Goal: Find specific page/section: Find specific page/section

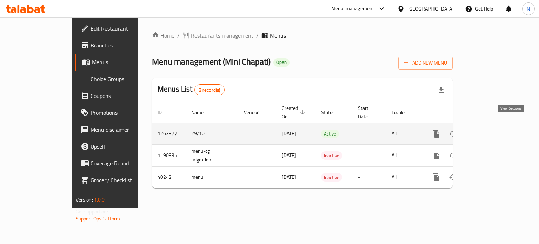
click at [496, 125] on link "enhanced table" at bounding box center [487, 133] width 17 height 17
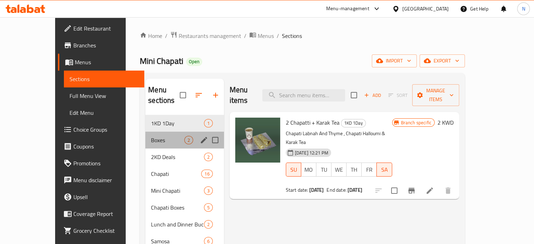
click at [145, 136] on div "Boxes 2" at bounding box center [184, 140] width 78 height 17
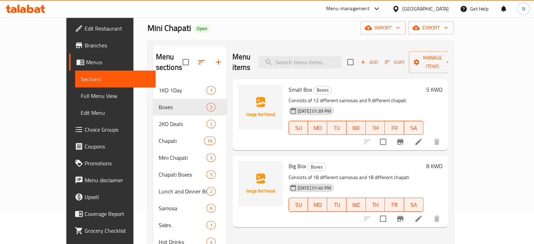
scroll to position [32, 0]
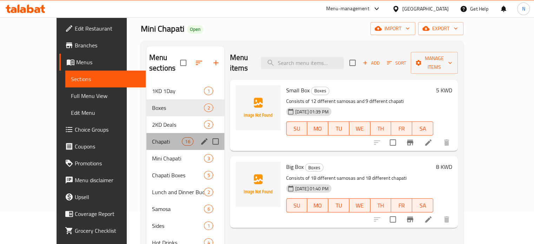
click at [146, 133] on div "Chapati 16" at bounding box center [185, 141] width 78 height 17
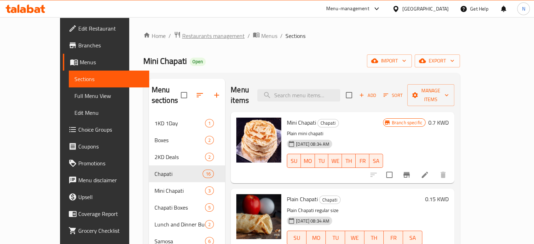
click at [190, 39] on span "Restaurants management" at bounding box center [213, 36] width 63 height 8
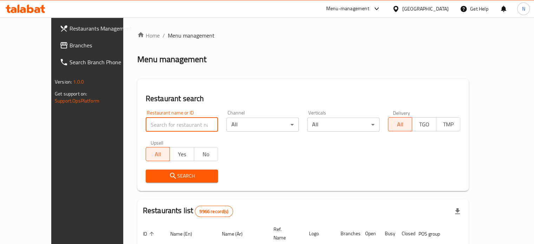
click at [178, 129] on input "search" at bounding box center [182, 125] width 72 height 14
